Goal: Find specific page/section: Find specific page/section

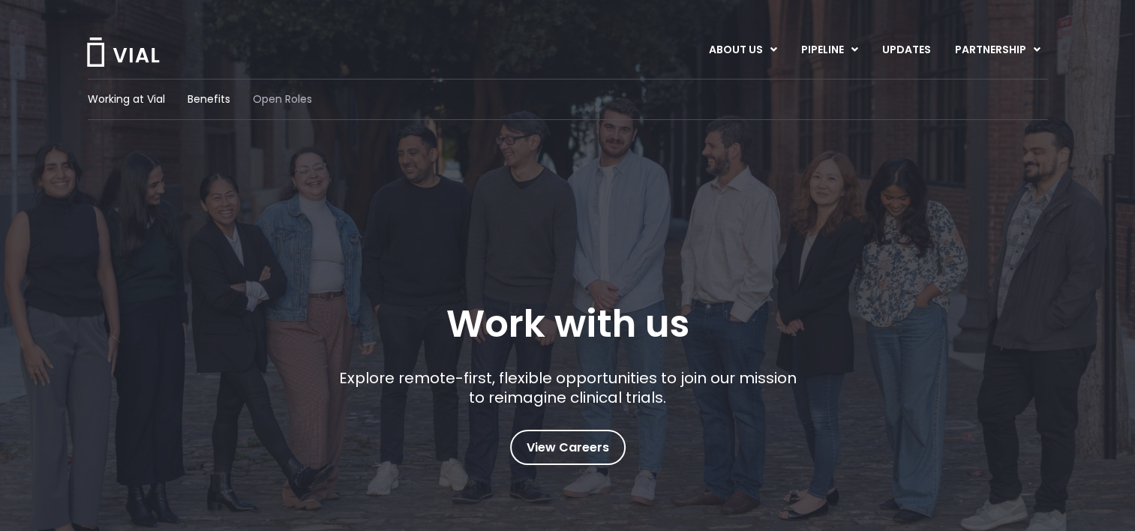
click at [293, 101] on span "Open Roles" at bounding box center [282, 100] width 59 height 16
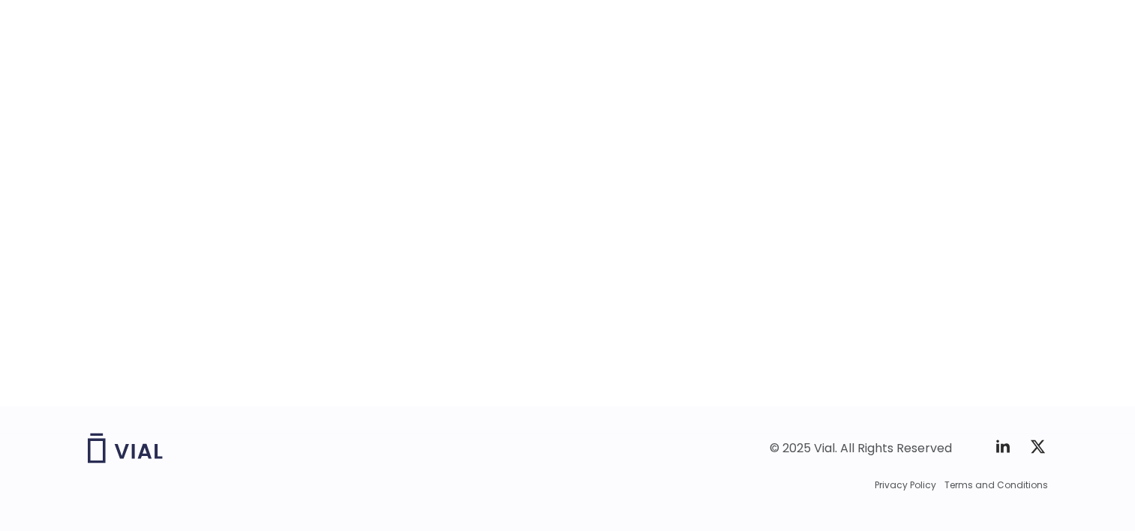
scroll to position [2409, 0]
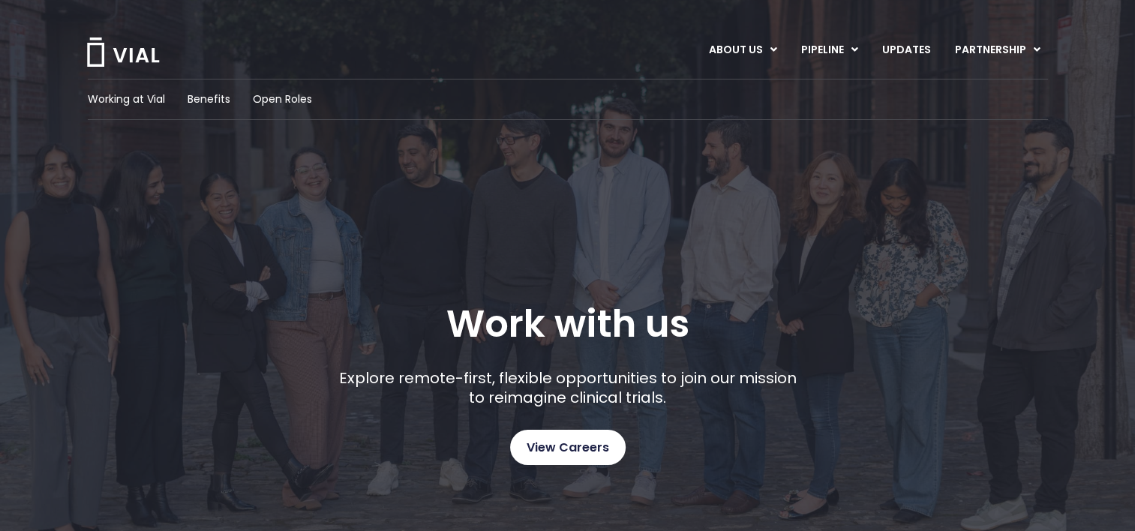
click at [567, 450] on span "View Careers" at bounding box center [568, 448] width 83 height 20
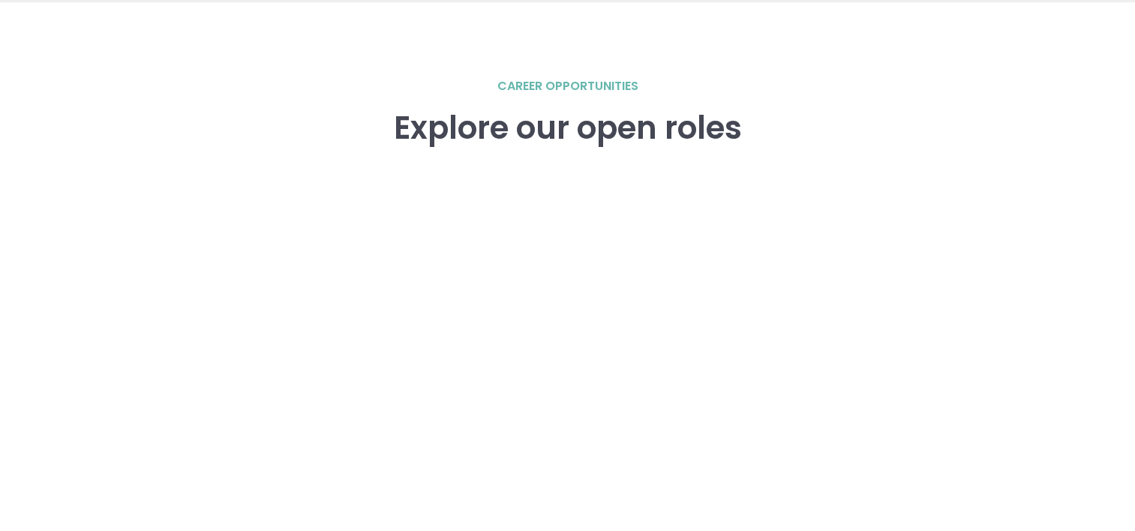
scroll to position [2076, 0]
